Goal: Information Seeking & Learning: Learn about a topic

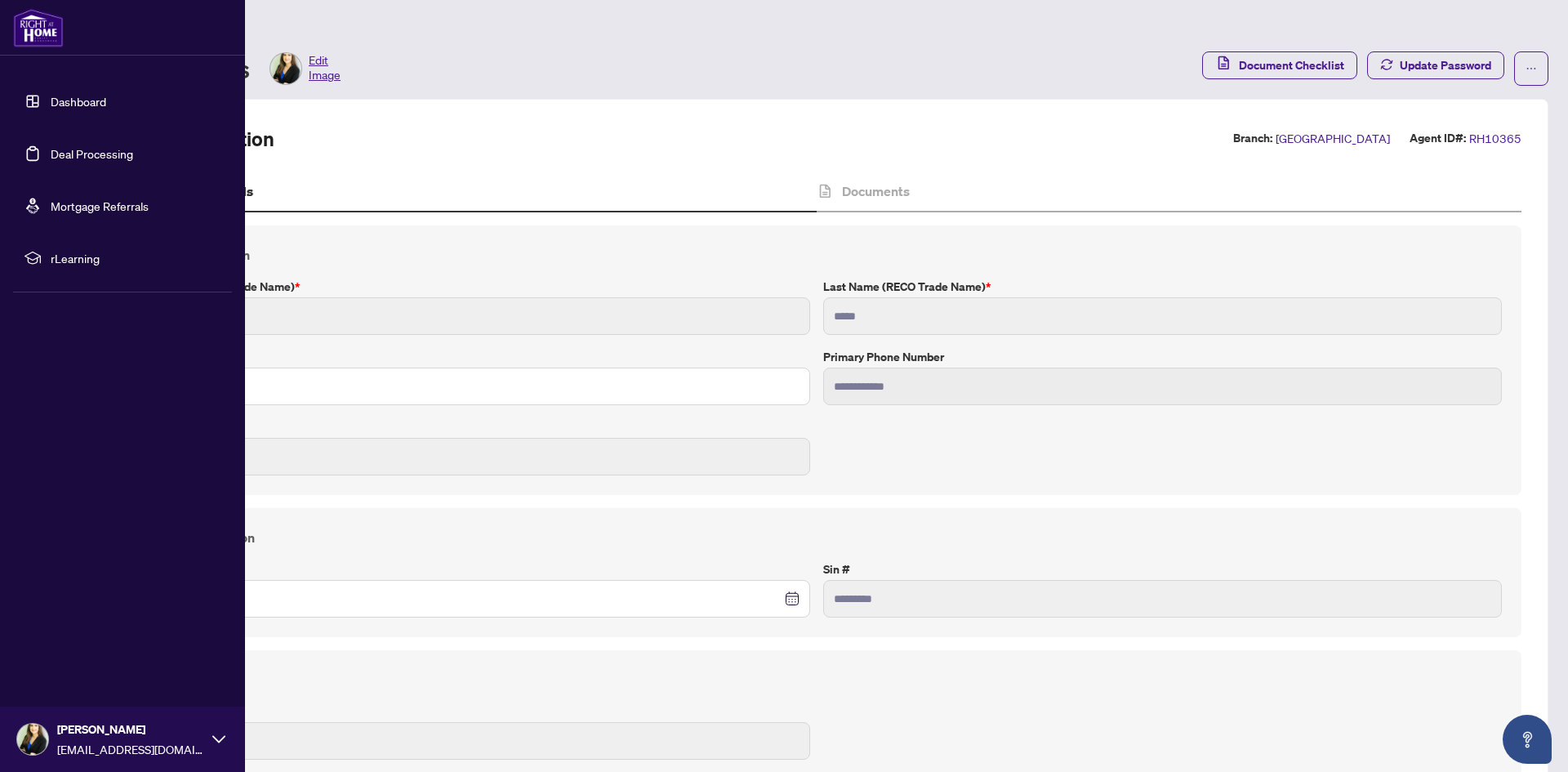
click at [41, 728] on img at bounding box center [33, 739] width 31 height 31
click at [51, 109] on link "Dashboard" at bounding box center [78, 101] width 55 height 15
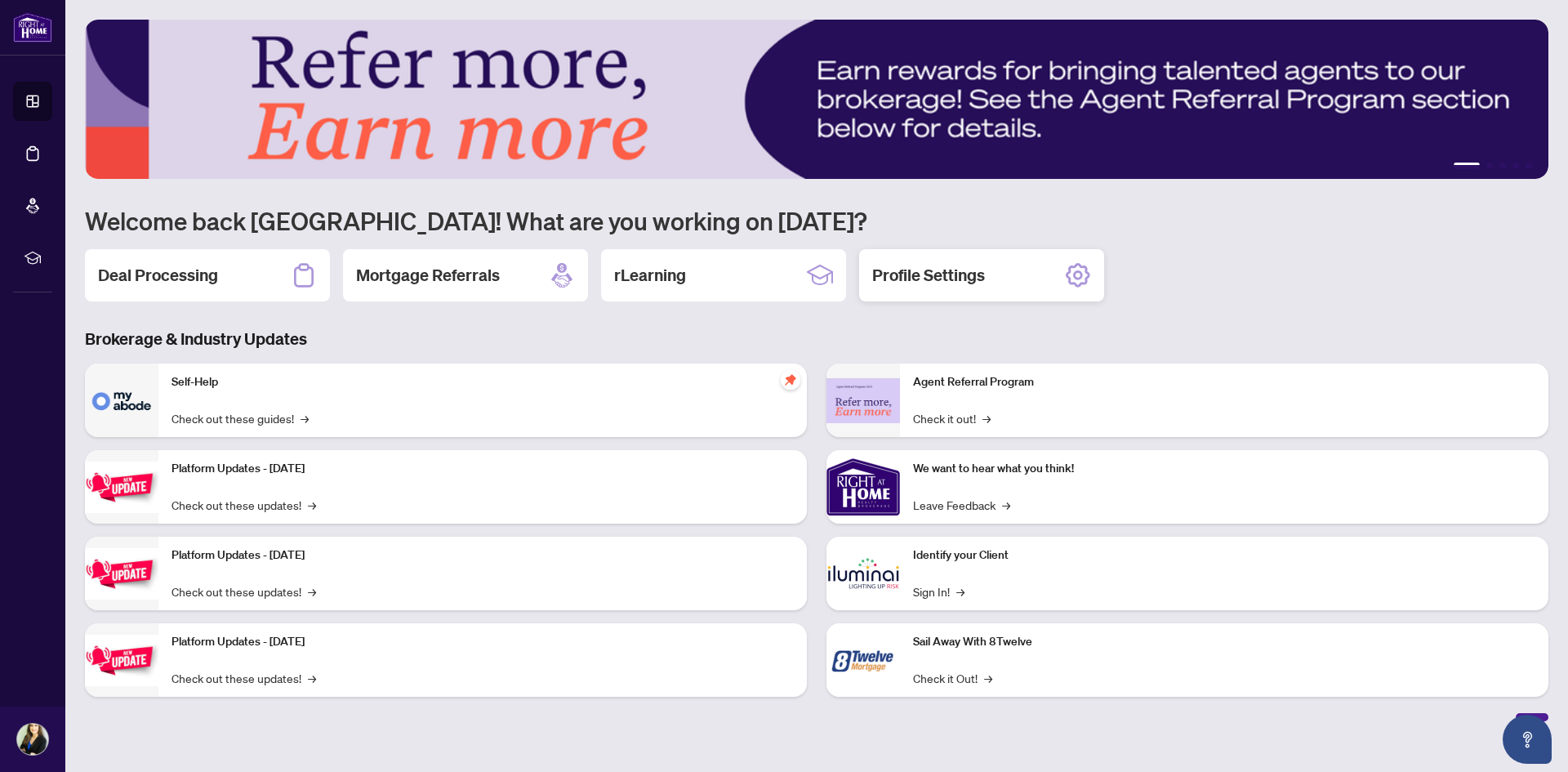
click at [970, 272] on h2 "Profile Settings" at bounding box center [929, 275] width 113 height 22
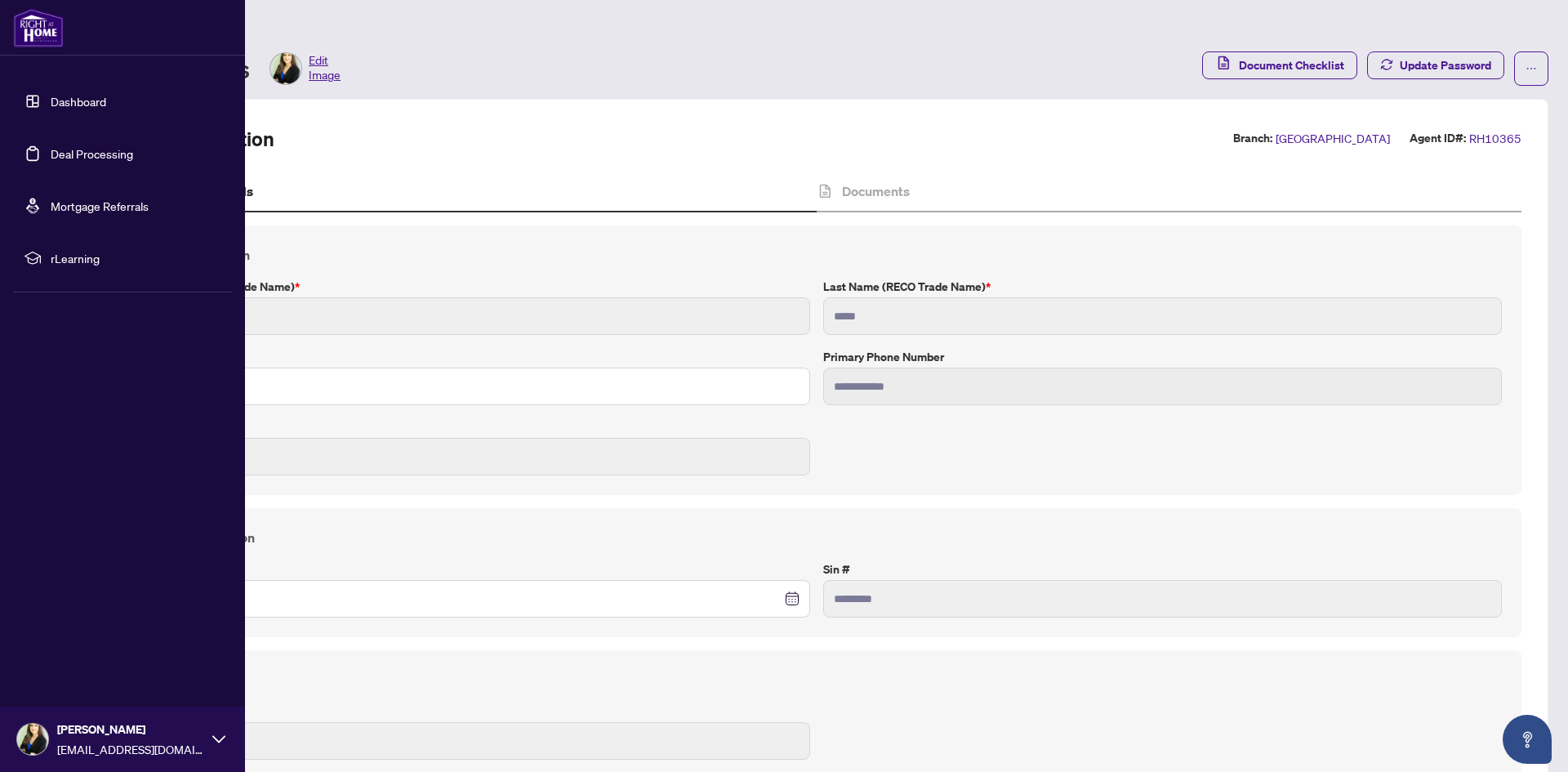
click at [58, 262] on span "rLearning" at bounding box center [135, 258] width 170 height 18
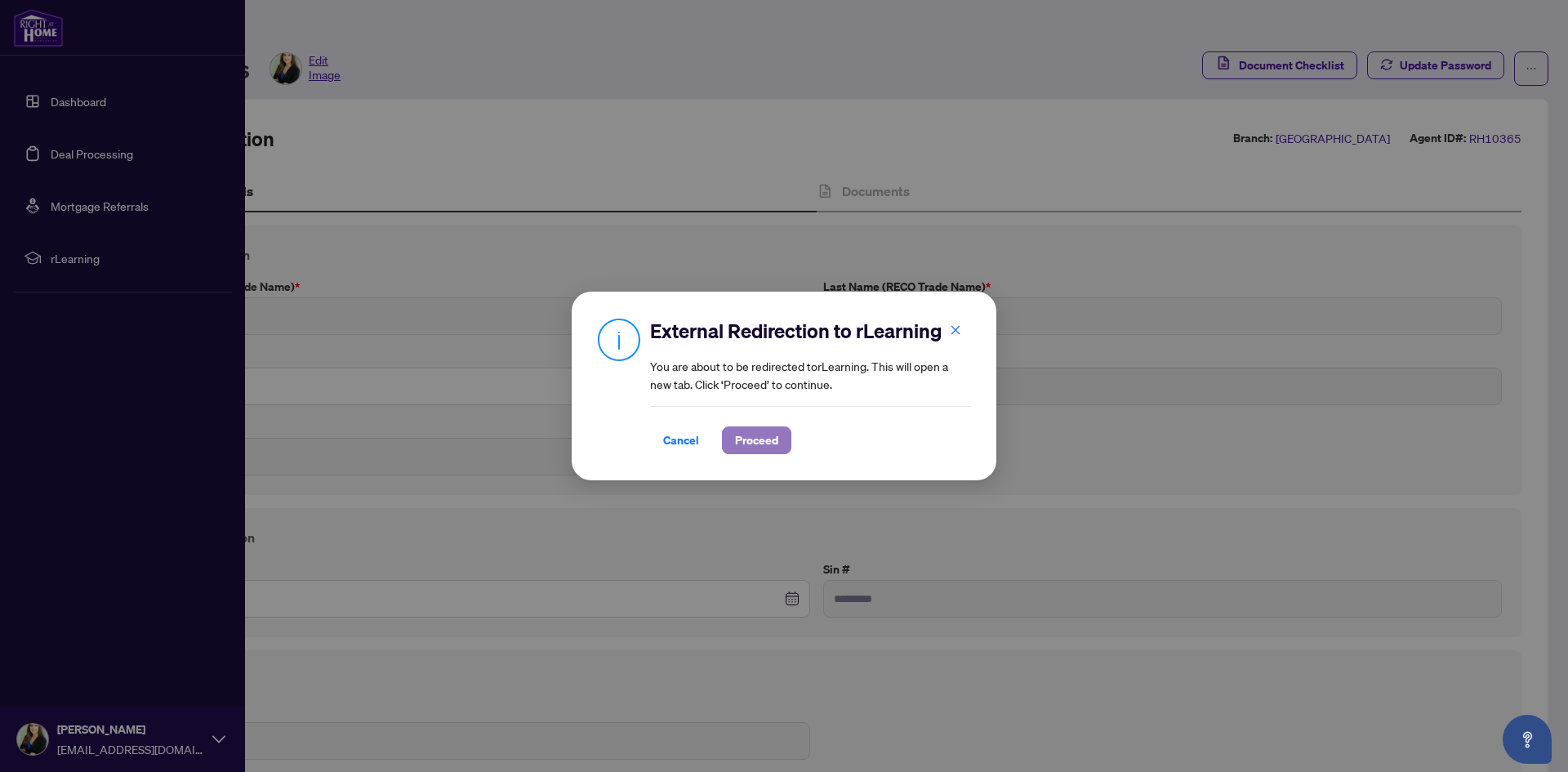
click at [759, 444] on span "Proceed" at bounding box center [756, 440] width 43 height 26
